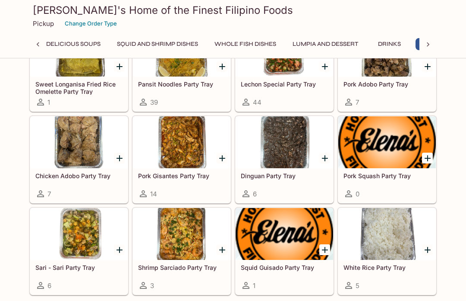
click at [388, 227] on div at bounding box center [388, 234] width 98 height 52
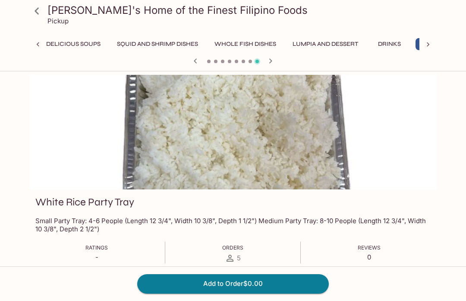
click at [42, 8] on icon at bounding box center [36, 10] width 15 height 15
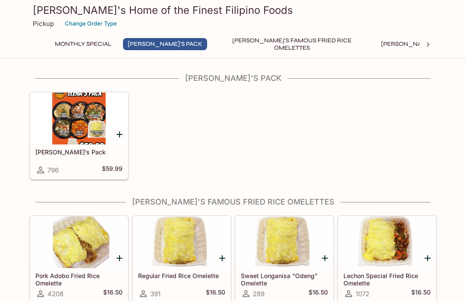
click at [59, 119] on div at bounding box center [79, 118] width 98 height 52
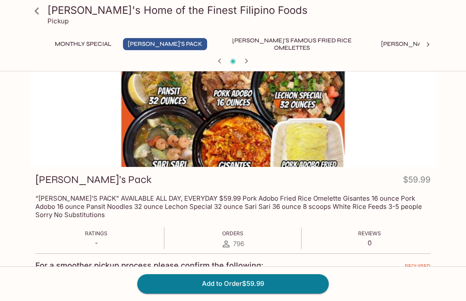
scroll to position [20, 0]
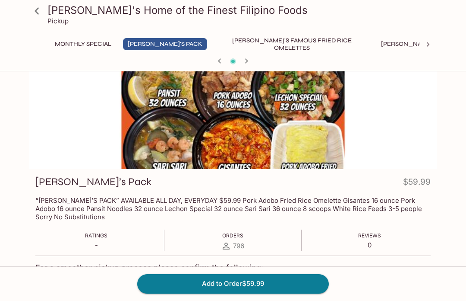
click at [38, 17] on icon at bounding box center [36, 10] width 15 height 15
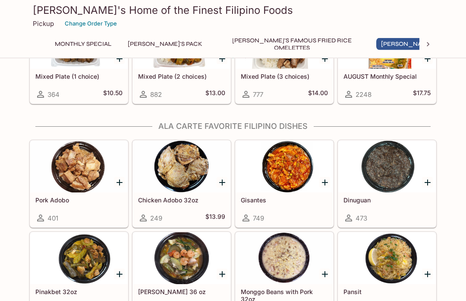
scroll to position [541, 0]
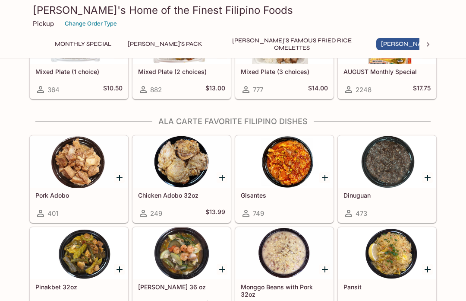
click at [187, 180] on div at bounding box center [182, 162] width 98 height 52
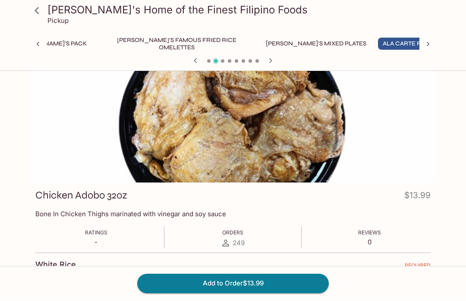
scroll to position [7, 0]
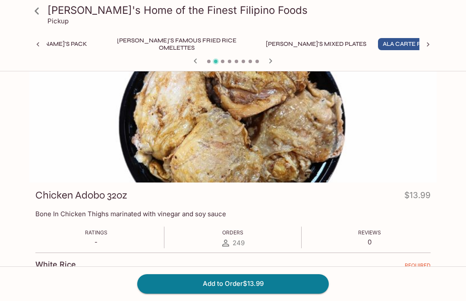
click at [40, 47] on icon at bounding box center [38, 44] width 9 height 9
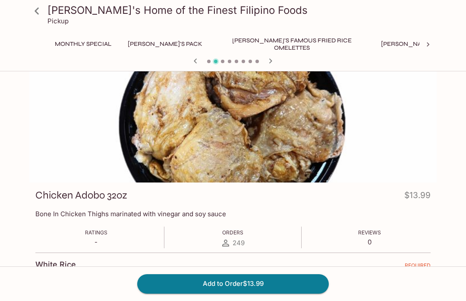
click at [38, 16] on icon at bounding box center [36, 10] width 15 height 15
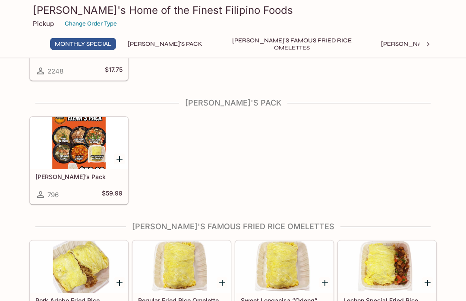
scroll to position [98, 0]
click at [56, 148] on div at bounding box center [79, 143] width 98 height 52
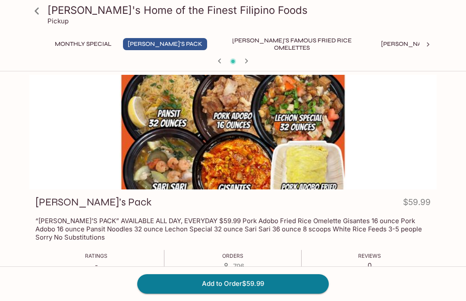
click at [38, 13] on icon at bounding box center [37, 10] width 4 height 7
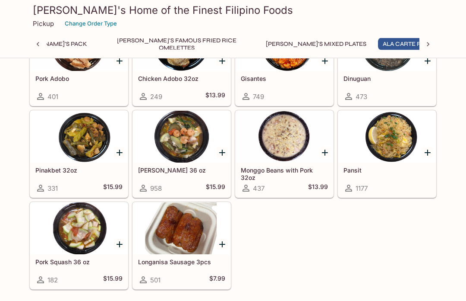
scroll to position [659, 0]
